Goal: Information Seeking & Learning: Learn about a topic

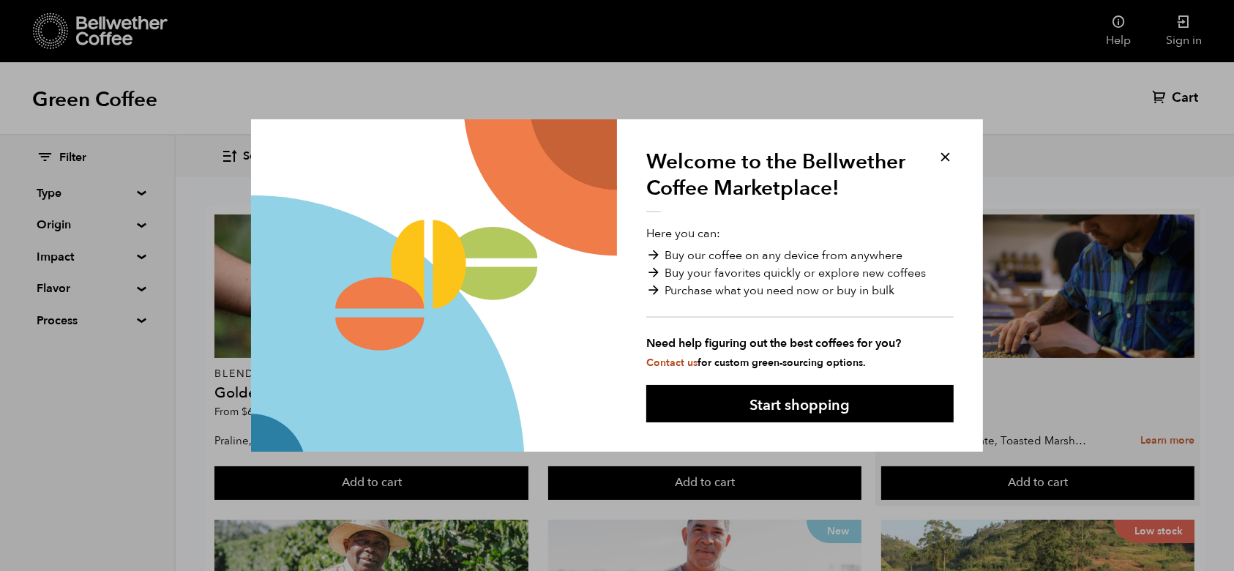
click at [942, 143] on div "Welcome to the Bellwether Coffee Marketplace! Here you can: Buy our coffee on a…" at bounding box center [800, 285] width 366 height 333
click at [943, 155] on button at bounding box center [945, 157] width 17 height 17
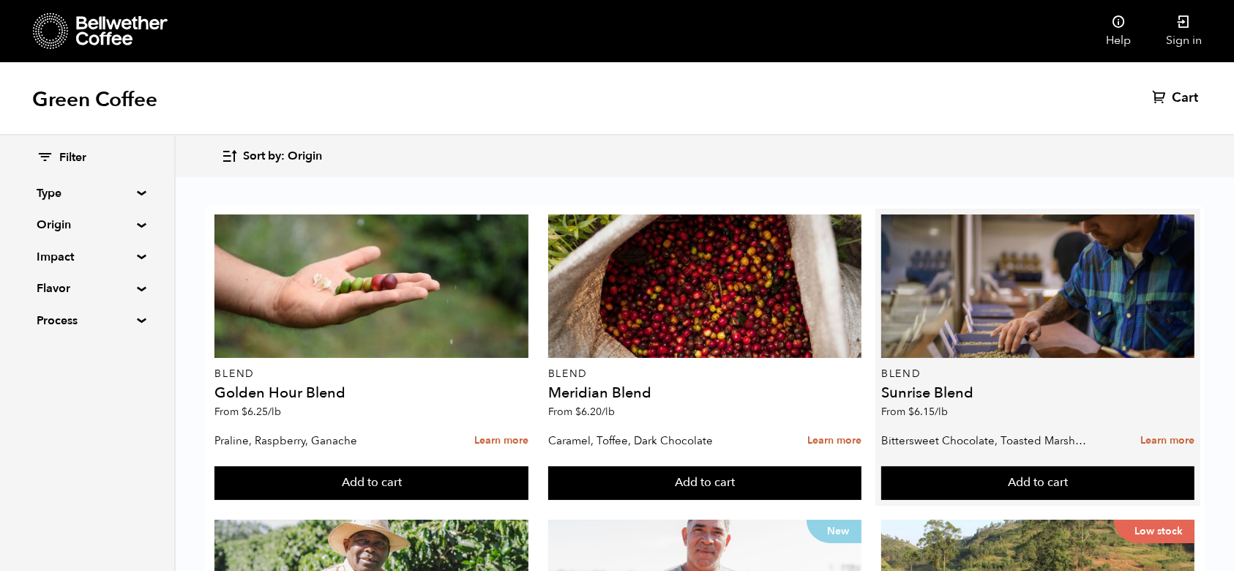
click at [882, 396] on h4 "Sunrise Blend" at bounding box center [1038, 393] width 313 height 15
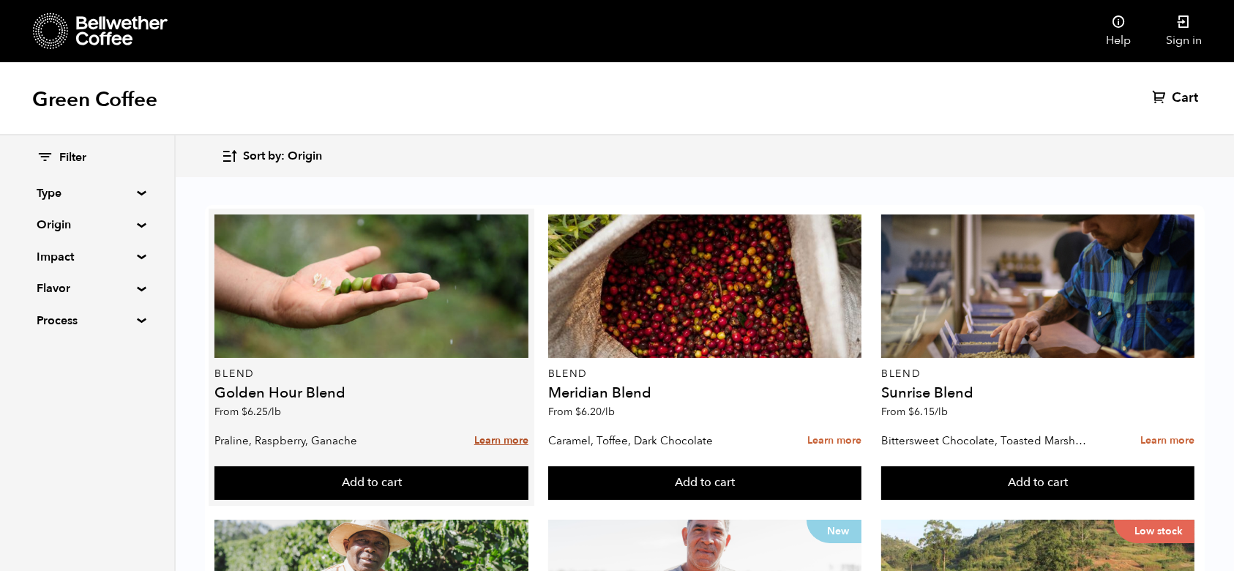
click at [474, 436] on link "Learn more" at bounding box center [501, 440] width 54 height 31
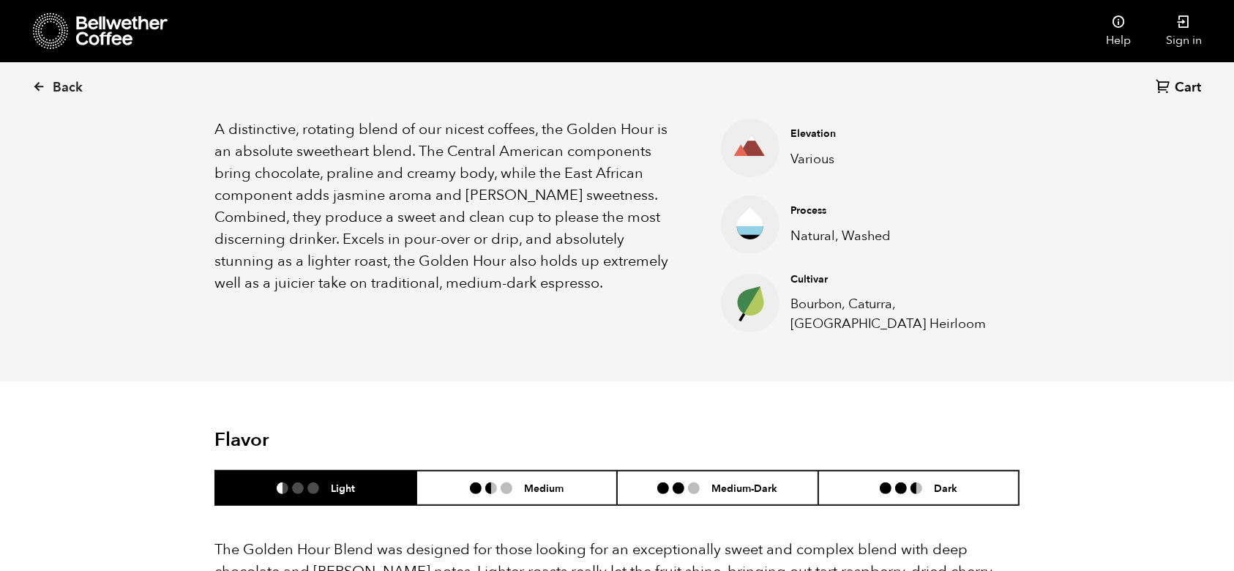
scroll to position [391, 0]
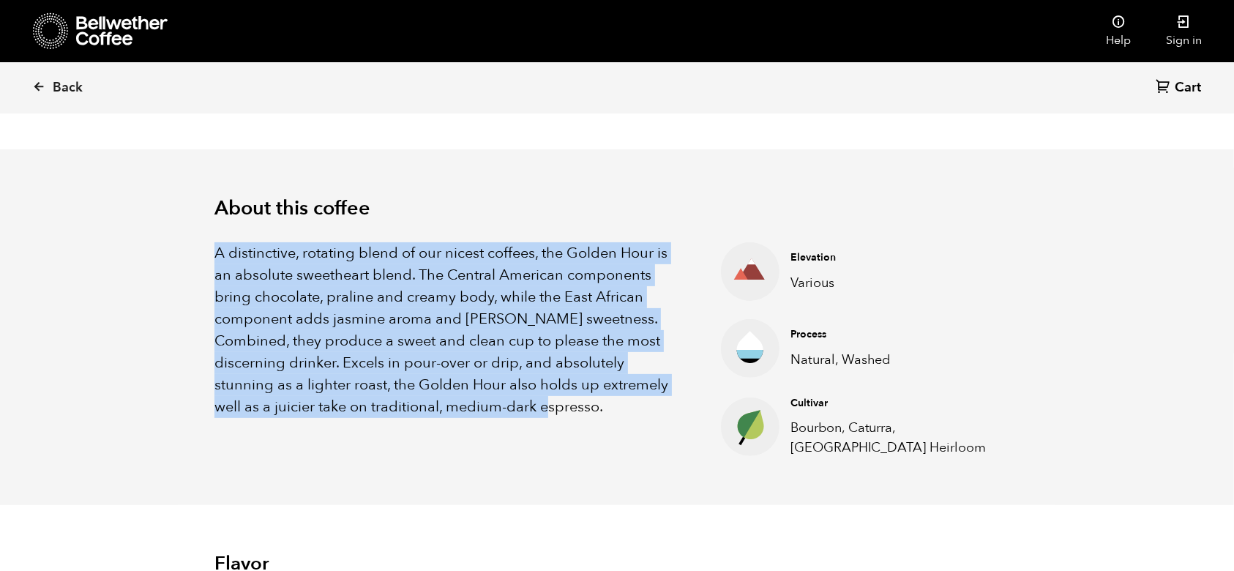
drag, startPoint x: 213, startPoint y: 249, endPoint x: 567, endPoint y: 415, distance: 390.7
click at [567, 415] on div "About this coffee A distinctive, rotating blend of our nicest coffees, the Gold…" at bounding box center [617, 327] width 879 height 357
copy p "A distinctive, rotating blend of our nicest coffees, the Golden Hour is an abso…"
